Goal: Navigation & Orientation: Understand site structure

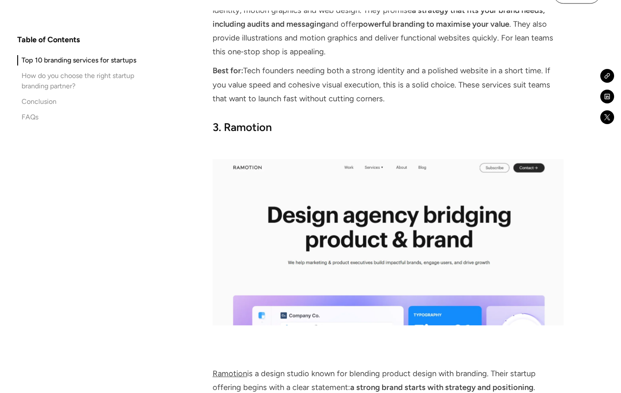
scroll to position [1736, 0]
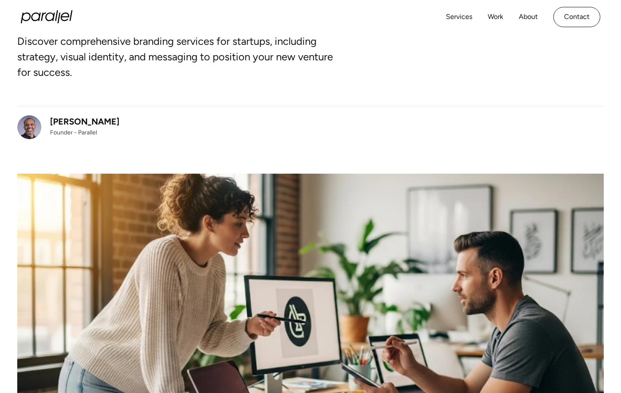
scroll to position [0, 0]
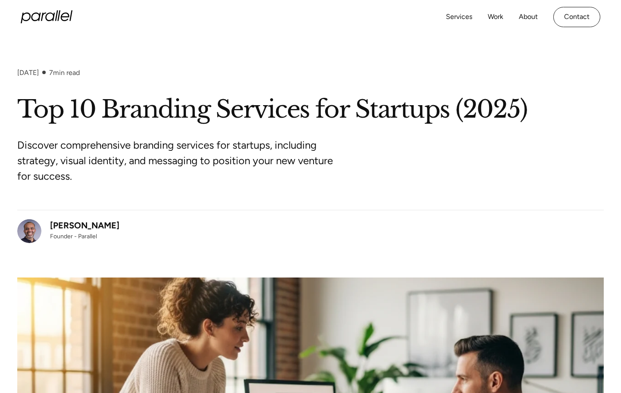
click at [51, 20] on icon "home" at bounding box center [47, 16] width 52 height 13
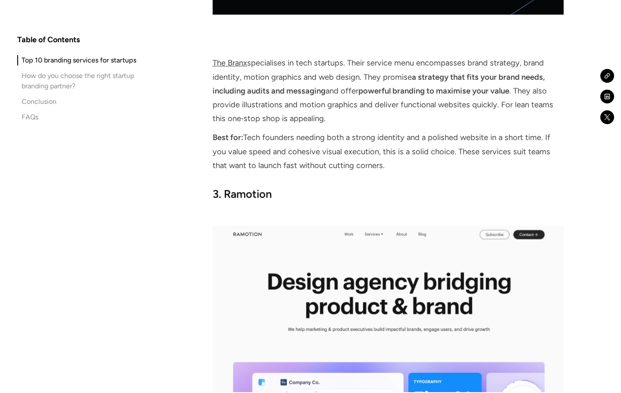
scroll to position [2018, 0]
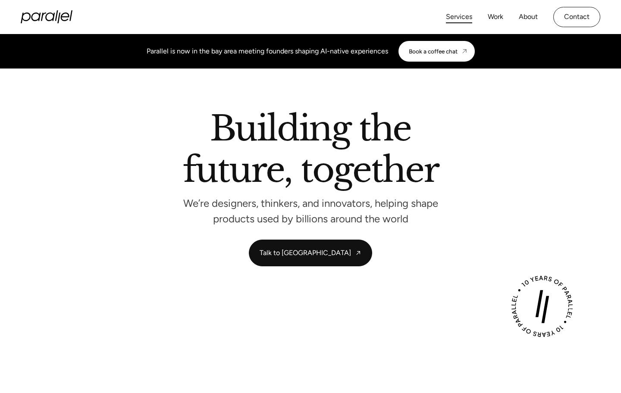
click at [456, 21] on link "Services" at bounding box center [459, 17] width 26 height 13
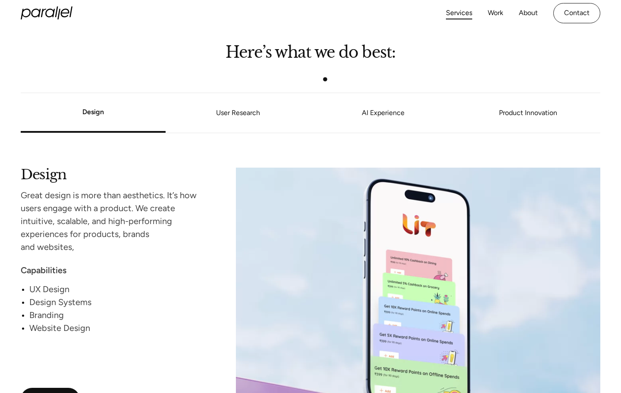
scroll to position [669, 0]
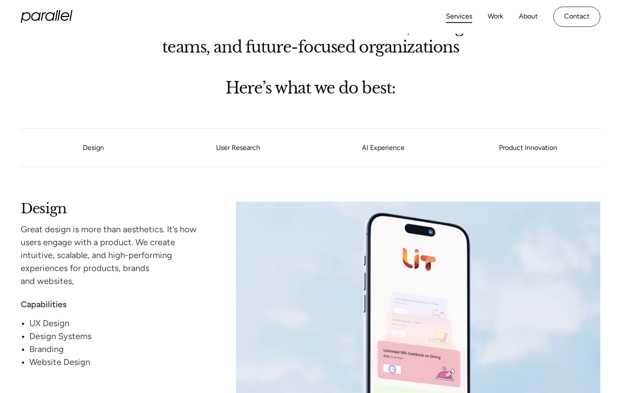
click at [46, 14] on icon "home" at bounding box center [47, 16] width 52 height 13
